Goal: Transaction & Acquisition: Download file/media

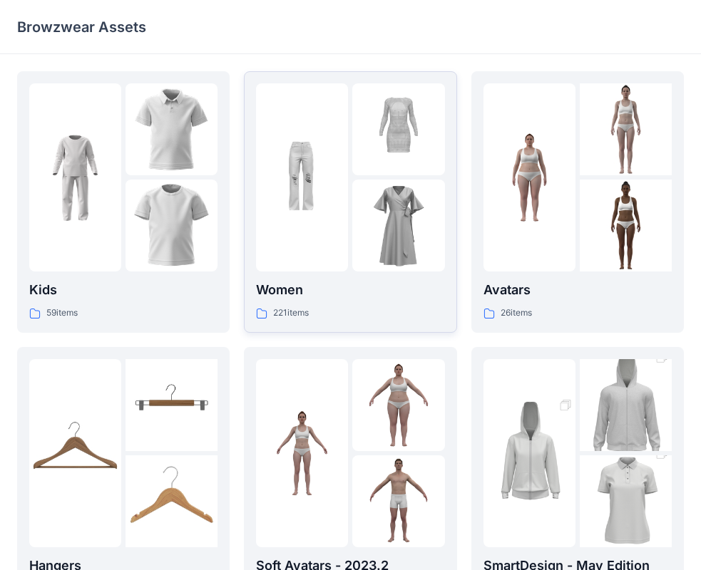
click at [297, 273] on div "Women 221 items" at bounding box center [350, 201] width 188 height 237
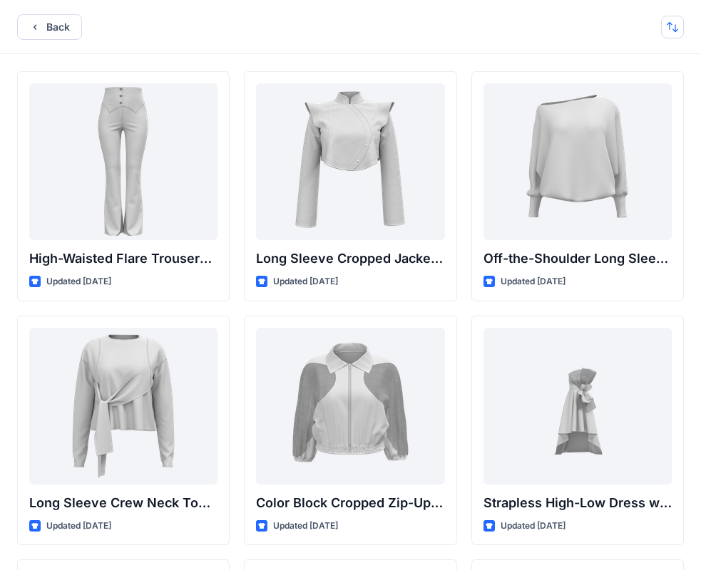
click at [674, 30] on button "button" at bounding box center [672, 27] width 23 height 23
click at [633, 108] on button "A to Z" at bounding box center [616, 95] width 130 height 32
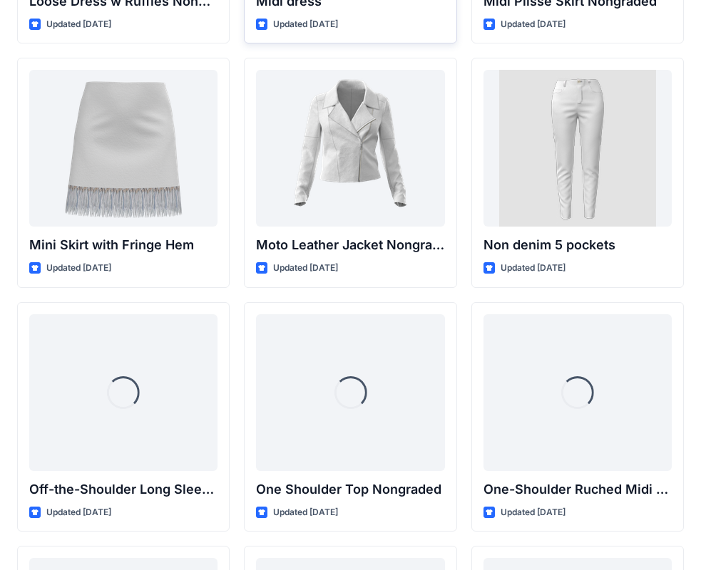
scroll to position [8773, 0]
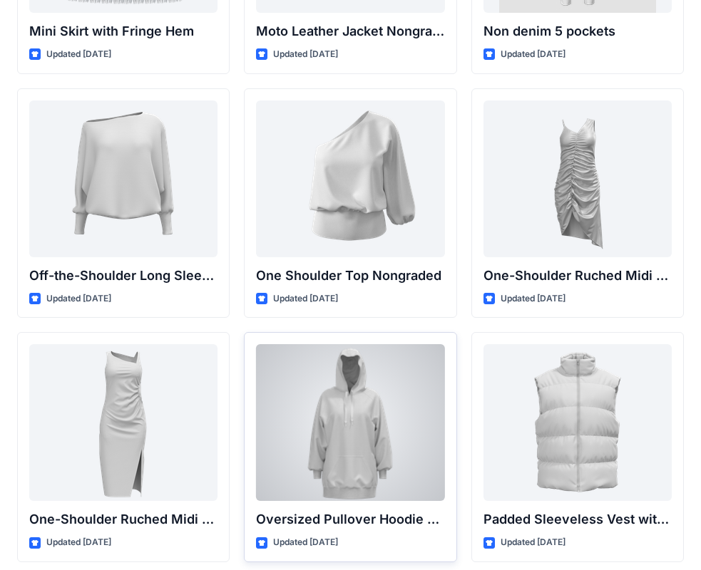
click at [321, 436] on div at bounding box center [350, 422] width 188 height 157
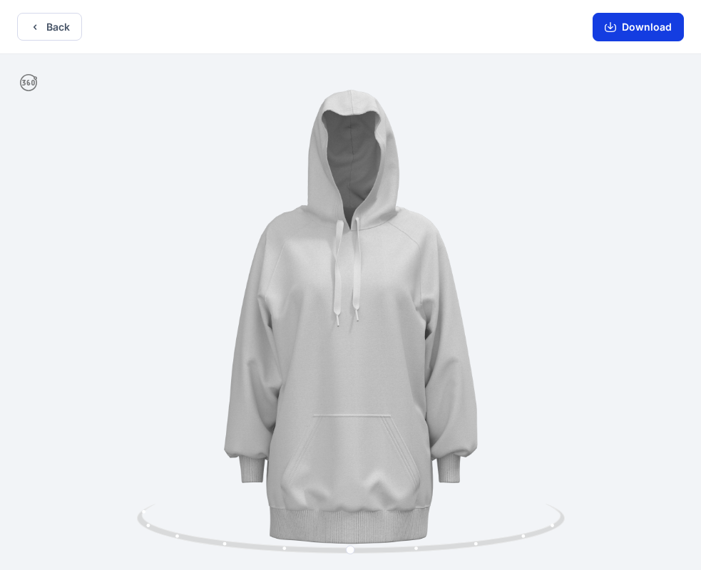
click at [607, 29] on icon "button" at bounding box center [609, 28] width 11 height 8
click at [39, 29] on icon "button" at bounding box center [34, 26] width 11 height 11
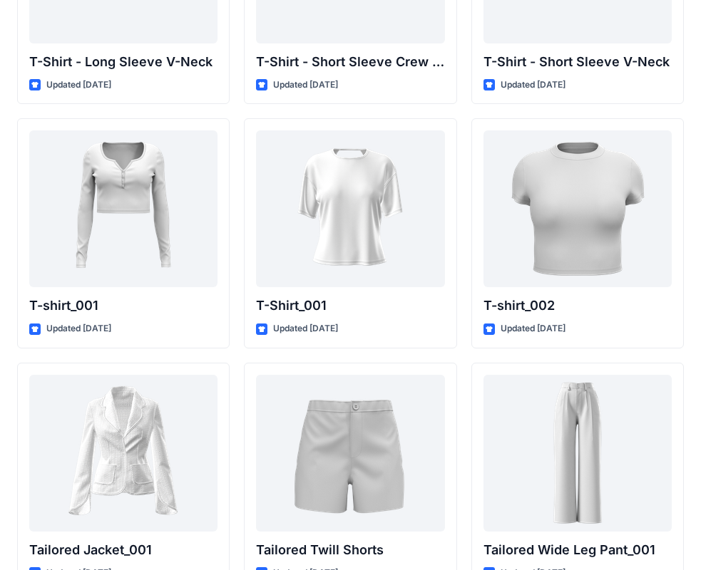
scroll to position [15132, 0]
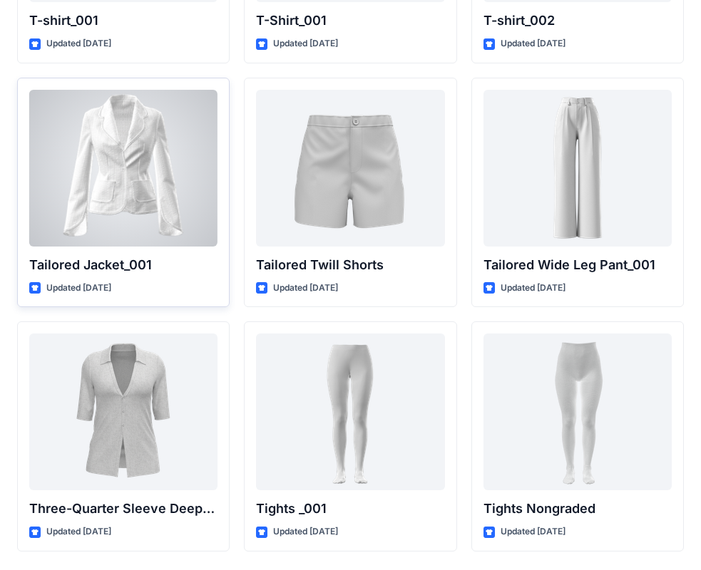
click at [175, 194] on div at bounding box center [123, 168] width 188 height 157
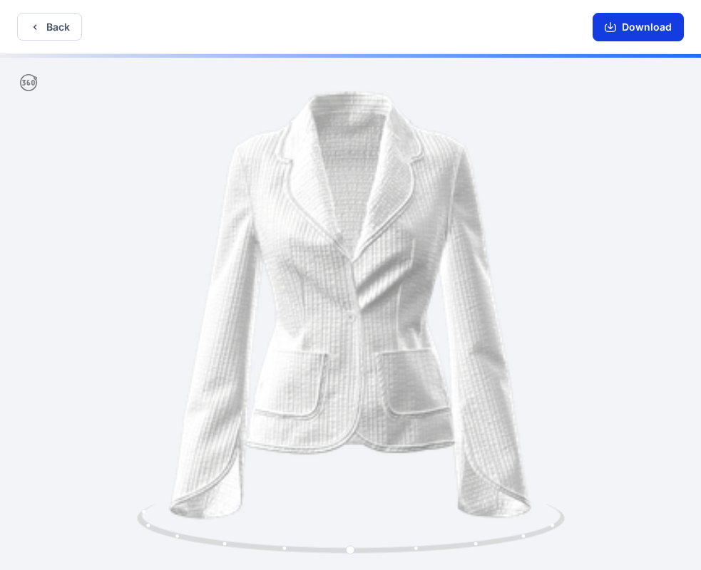
click at [629, 26] on button "Download" at bounding box center [637, 27] width 91 height 29
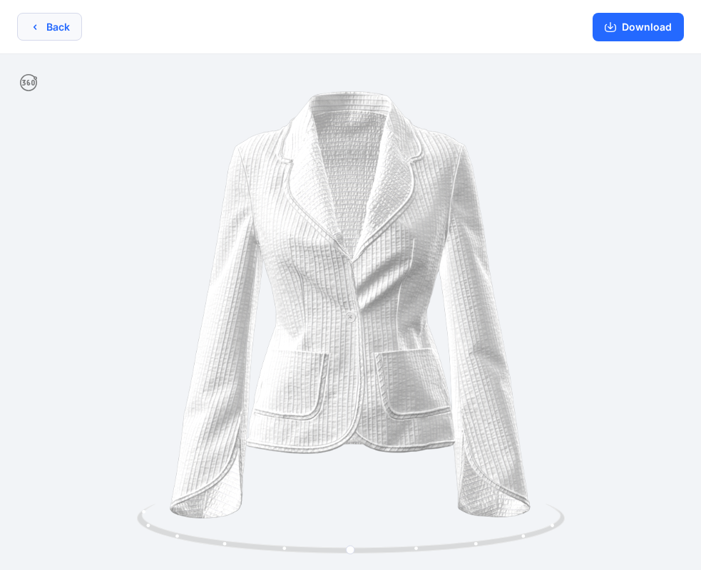
click at [34, 34] on button "Back" at bounding box center [49, 27] width 65 height 28
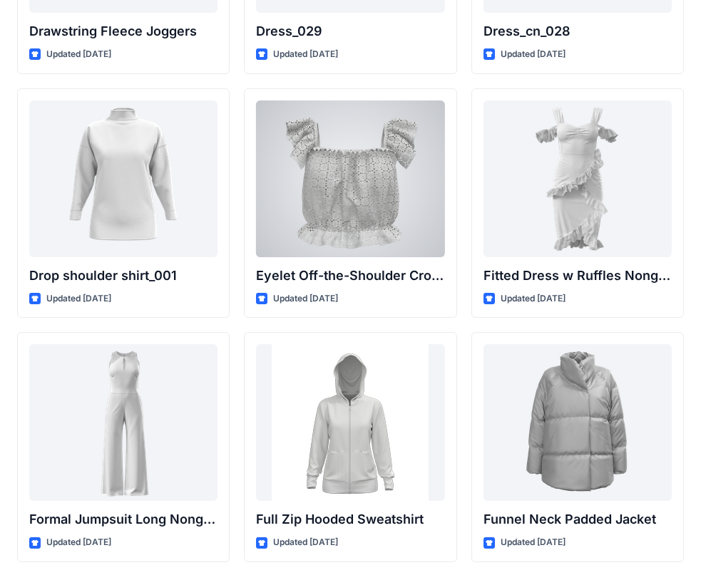
scroll to position [3961, 0]
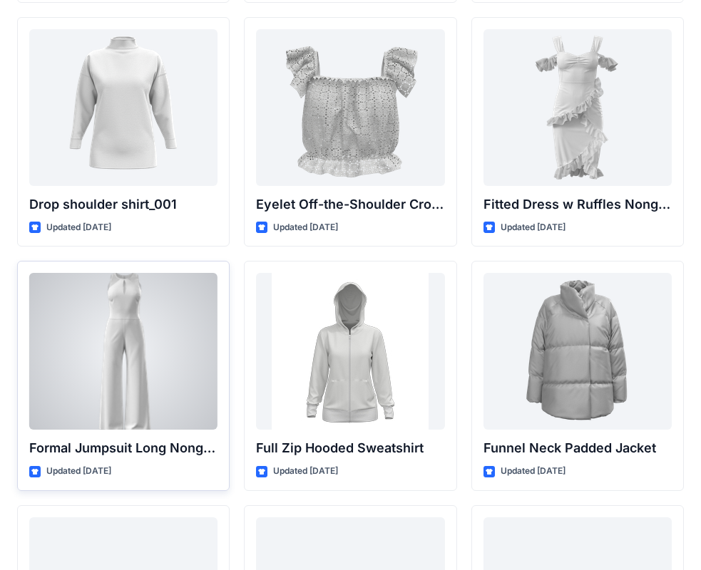
click at [182, 310] on div at bounding box center [123, 351] width 188 height 157
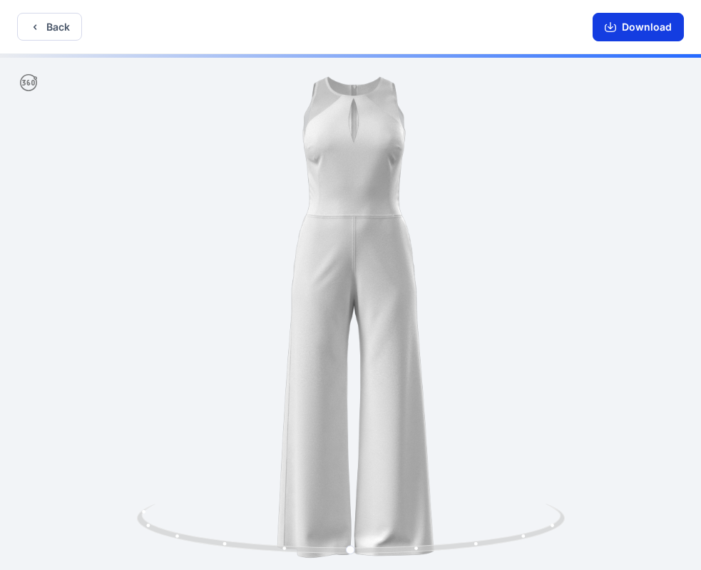
click at [656, 37] on button "Download" at bounding box center [637, 27] width 91 height 29
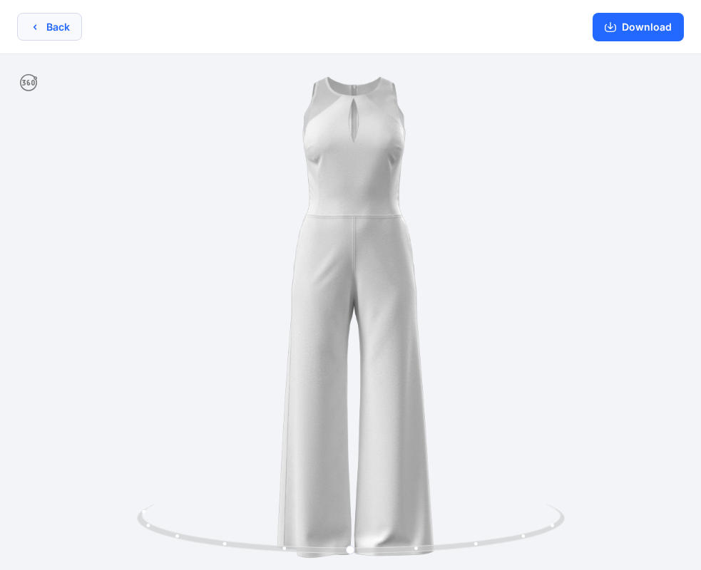
click at [61, 28] on button "Back" at bounding box center [49, 27] width 65 height 28
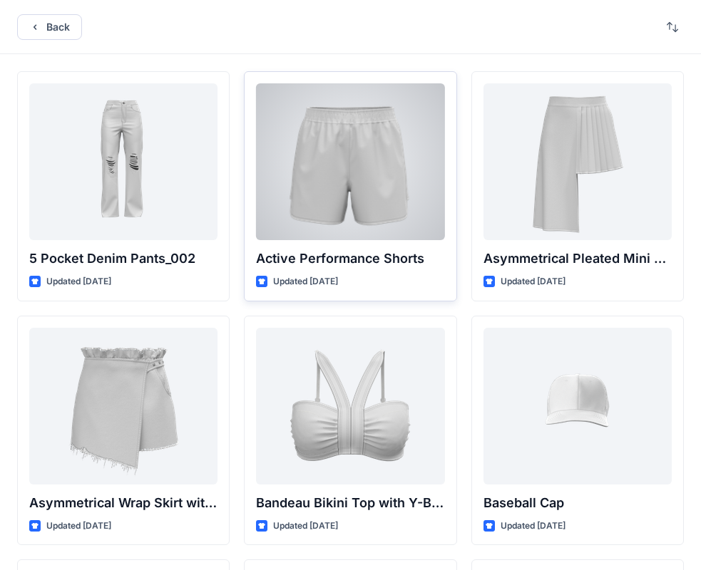
click at [376, 170] on div at bounding box center [350, 161] width 188 height 157
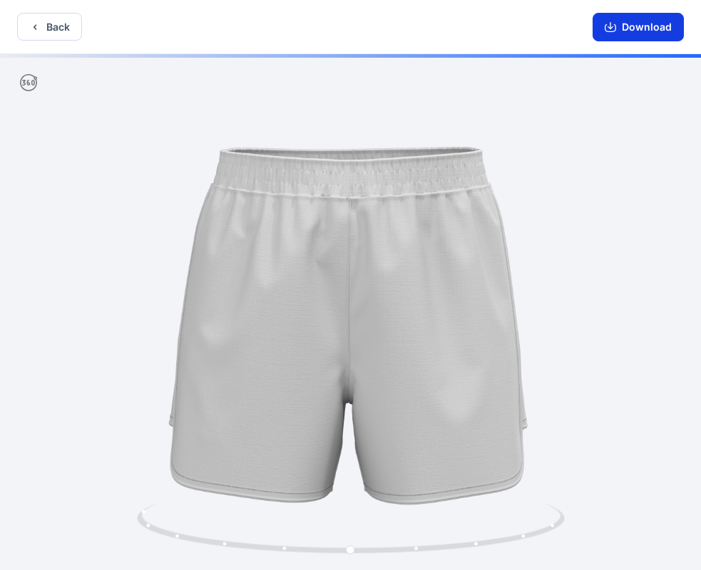
click at [626, 36] on button "Download" at bounding box center [637, 27] width 91 height 29
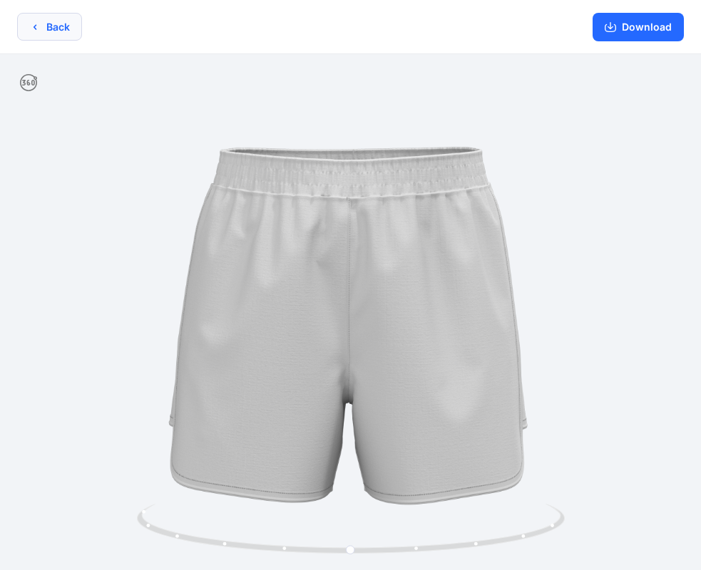
click at [35, 19] on button "Back" at bounding box center [49, 27] width 65 height 28
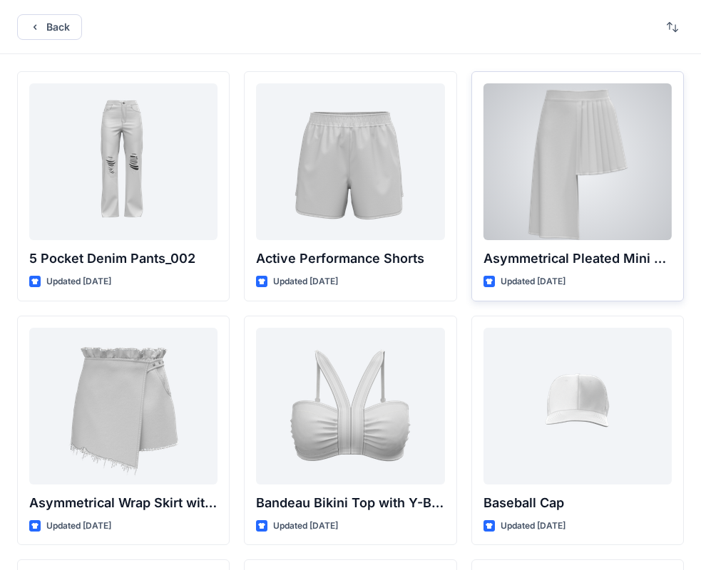
click at [572, 120] on div at bounding box center [577, 161] width 188 height 157
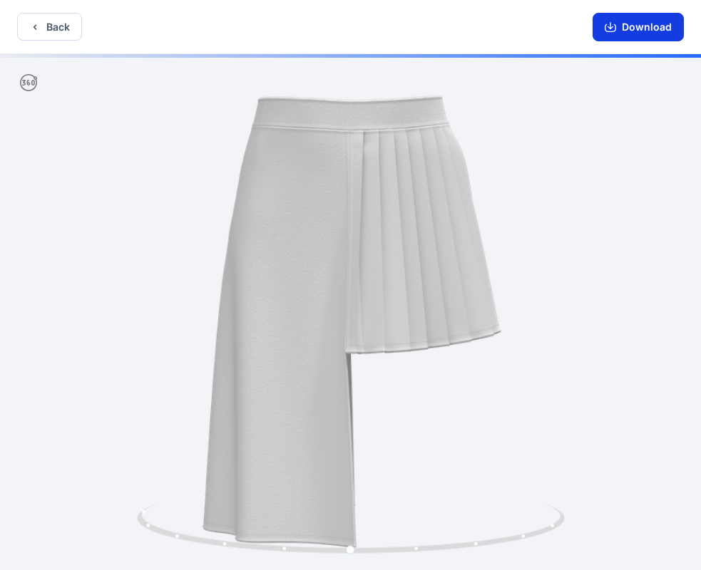
click at [649, 30] on button "Download" at bounding box center [637, 27] width 91 height 29
click at [639, 26] on button "Download" at bounding box center [637, 27] width 91 height 29
